Goal: Check status: Check status

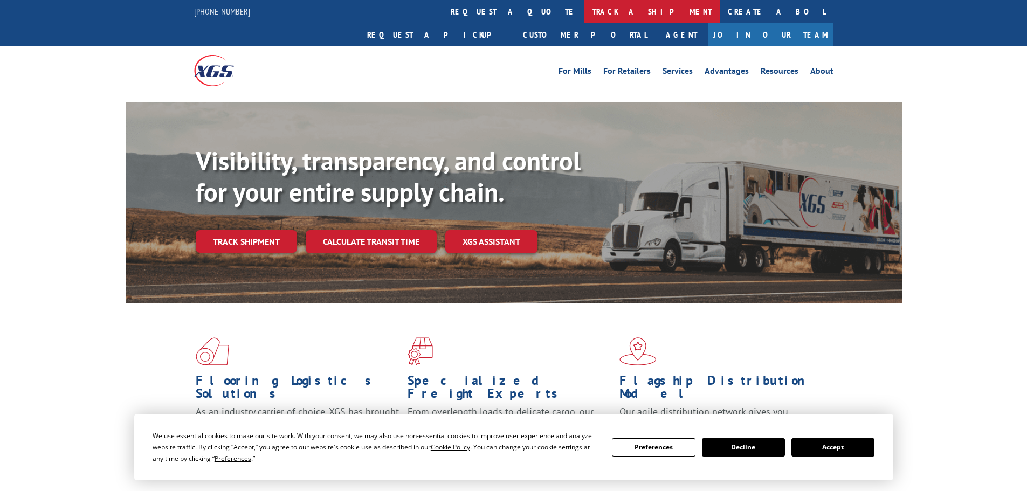
click at [584, 15] on link "track a shipment" at bounding box center [651, 11] width 135 height 23
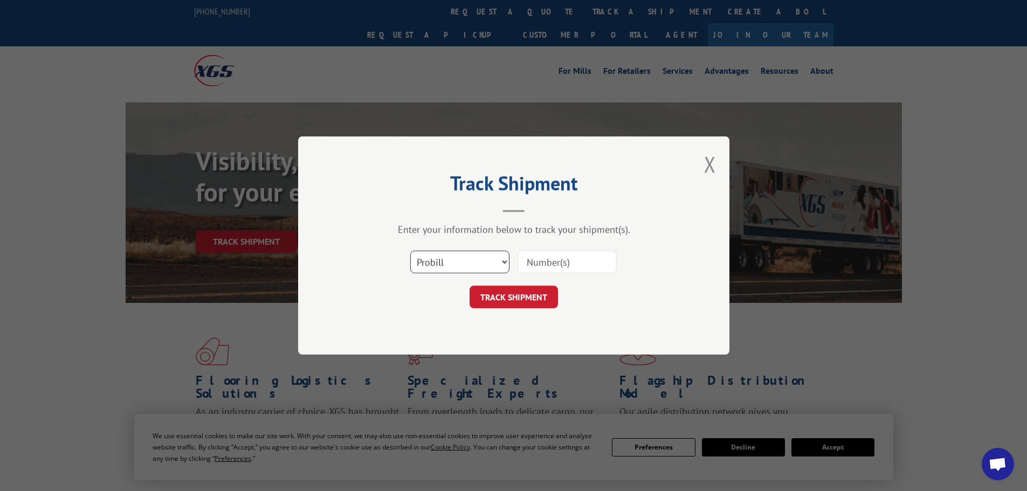
click at [457, 254] on select "Select category... Probill BOL PO" at bounding box center [459, 262] width 99 height 23
select select "po"
click at [410, 251] on select "Select category... Probill BOL PO" at bounding box center [459, 262] width 99 height 23
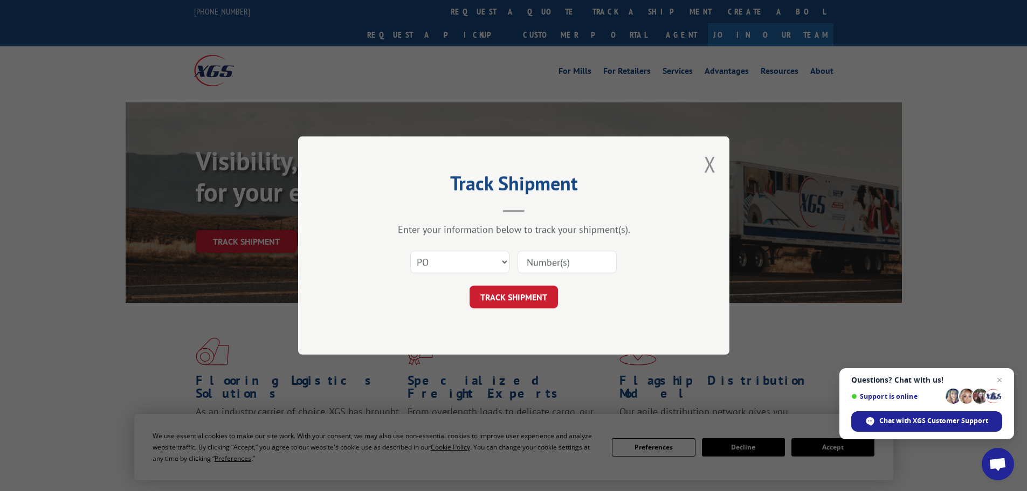
click at [534, 260] on input at bounding box center [566, 262] width 99 height 23
click at [566, 264] on input "3854" at bounding box center [566, 262] width 99 height 23
type input "38500185"
click button "TRACK SHIPMENT" at bounding box center [513, 297] width 88 height 23
